Goal: Find specific page/section: Find specific page/section

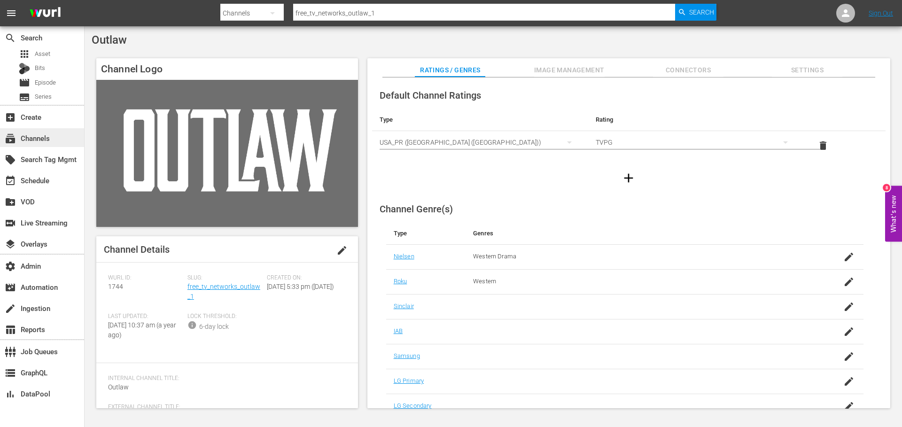
click at [42, 140] on div "subscriptions Channels" at bounding box center [26, 137] width 53 height 8
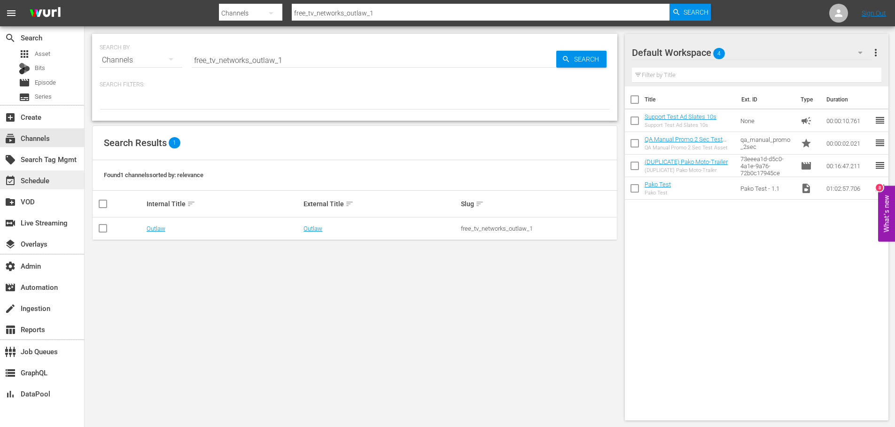
click at [39, 182] on div "event_available Schedule" at bounding box center [26, 179] width 53 height 8
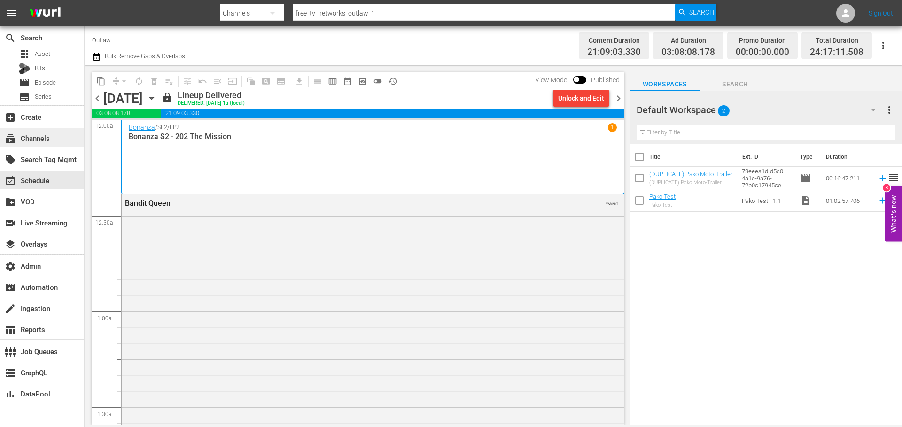
click at [40, 134] on div "subscriptions Channels" at bounding box center [26, 137] width 53 height 8
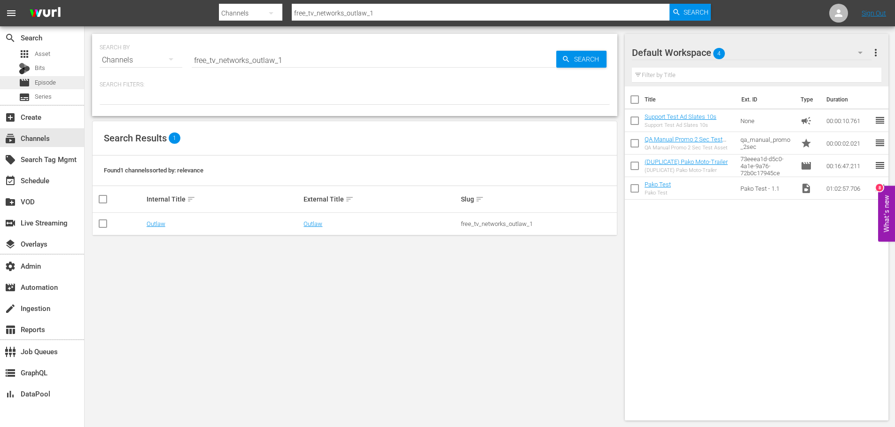
drag, startPoint x: 293, startPoint y: 61, endPoint x: 42, endPoint y: 76, distance: 251.5
click at [85, 0] on div "search Search apps Asset Bits movie Episode subtitles Series add_box Create sub…" at bounding box center [490, 0] width 811 height 0
